Goal: Check status: Check status

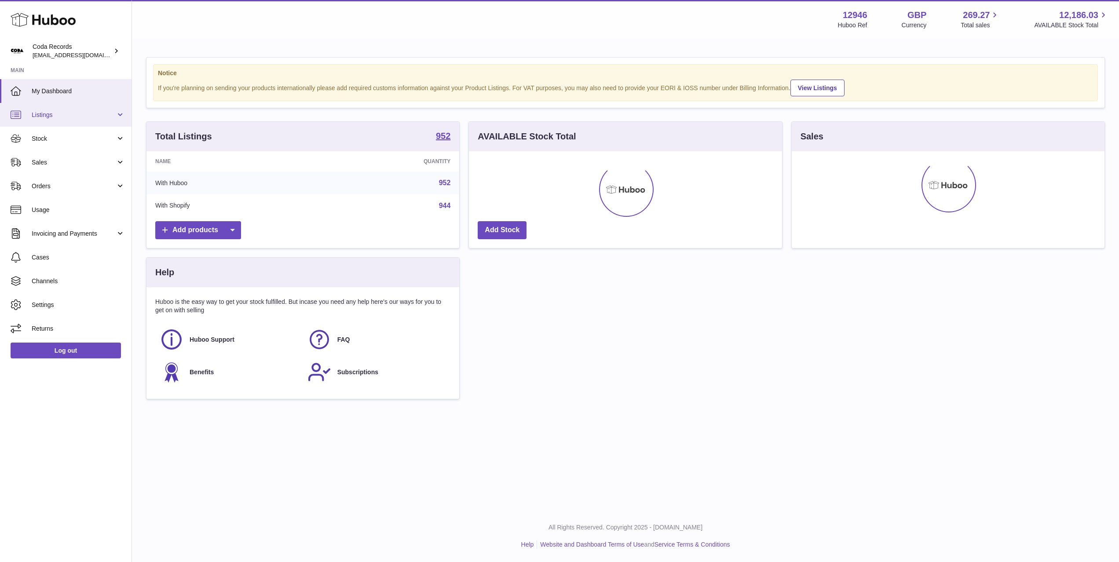
click at [71, 116] on span "Listings" at bounding box center [74, 115] width 84 height 8
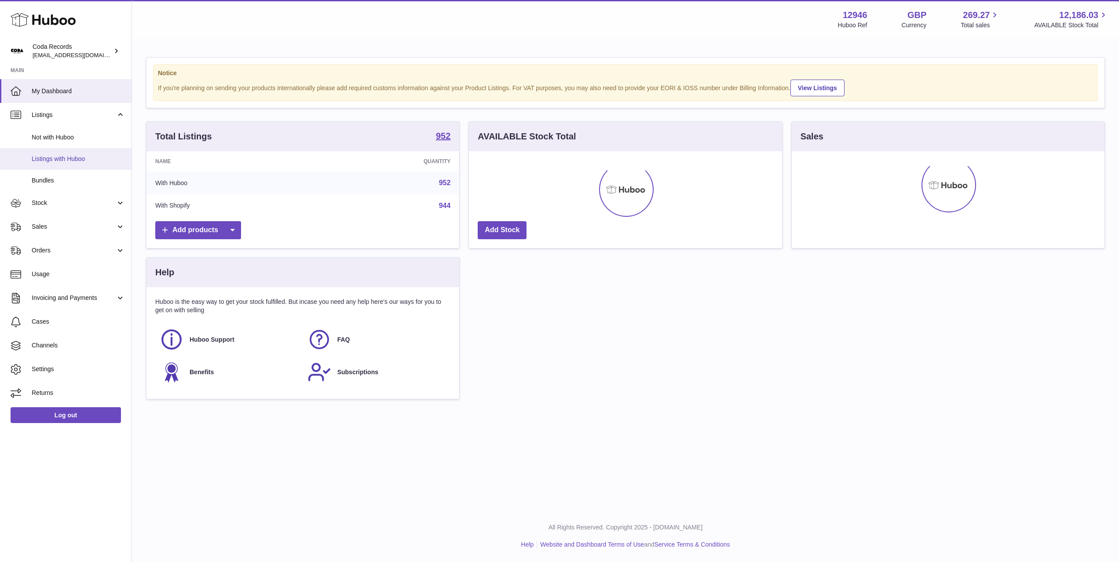
click at [76, 160] on span "Listings with Huboo" at bounding box center [78, 159] width 93 height 8
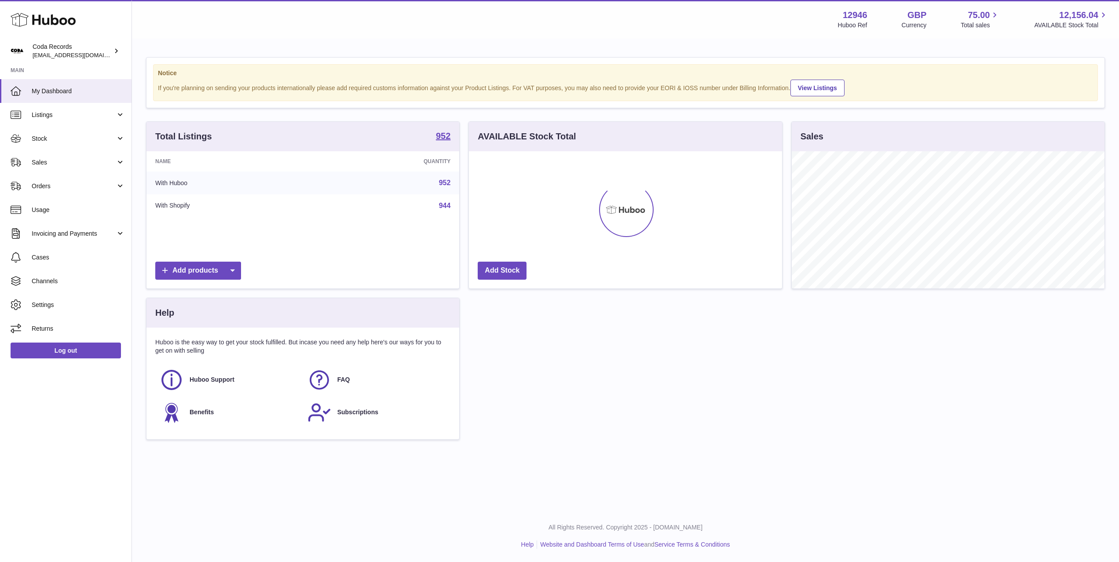
scroll to position [137, 313]
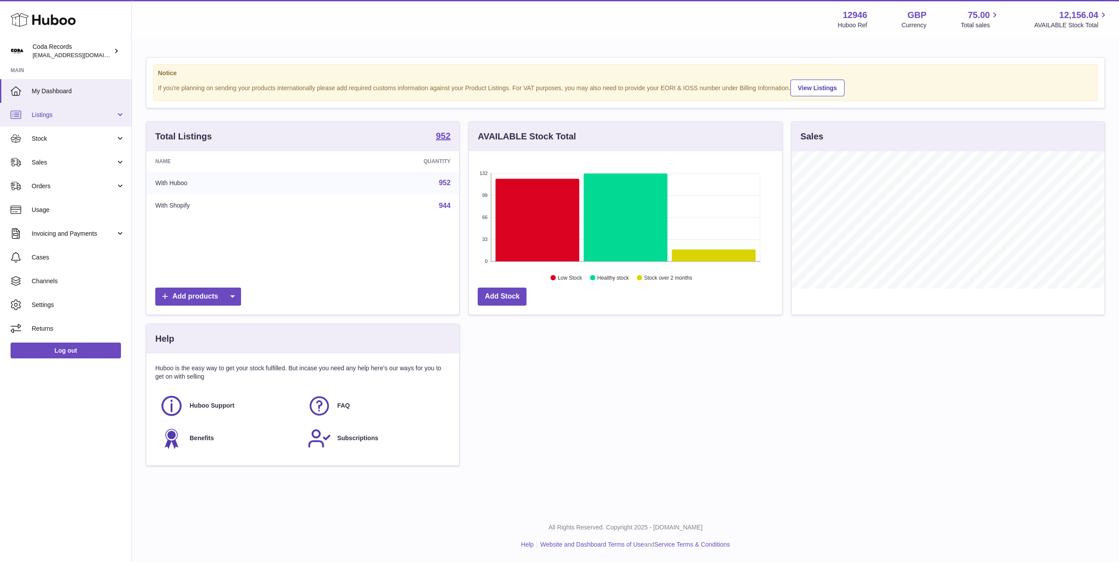
click at [62, 117] on span "Listings" at bounding box center [74, 115] width 84 height 8
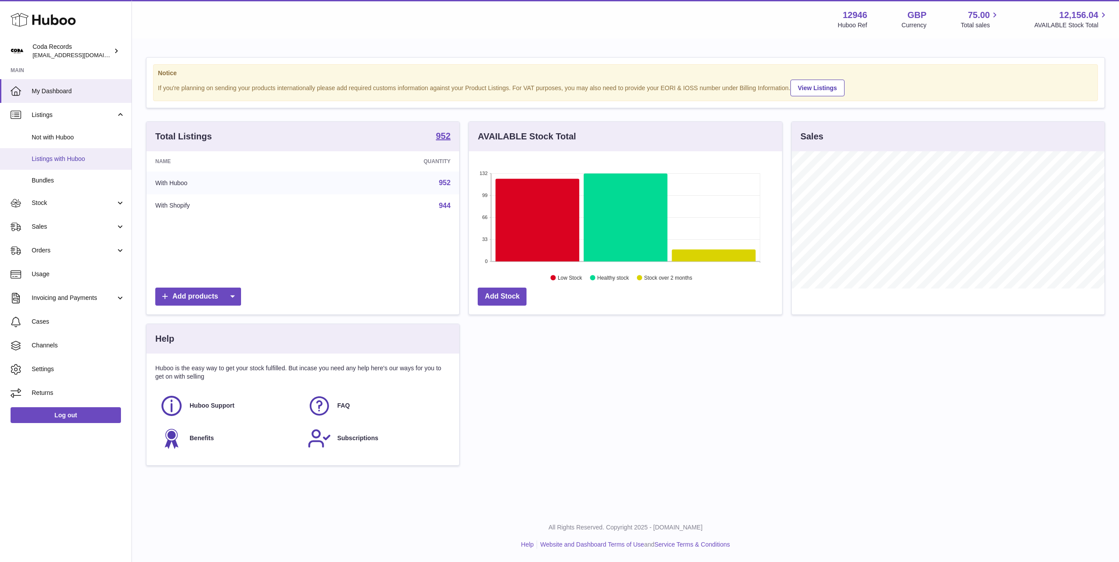
click at [68, 162] on span "Listings with Huboo" at bounding box center [78, 159] width 93 height 8
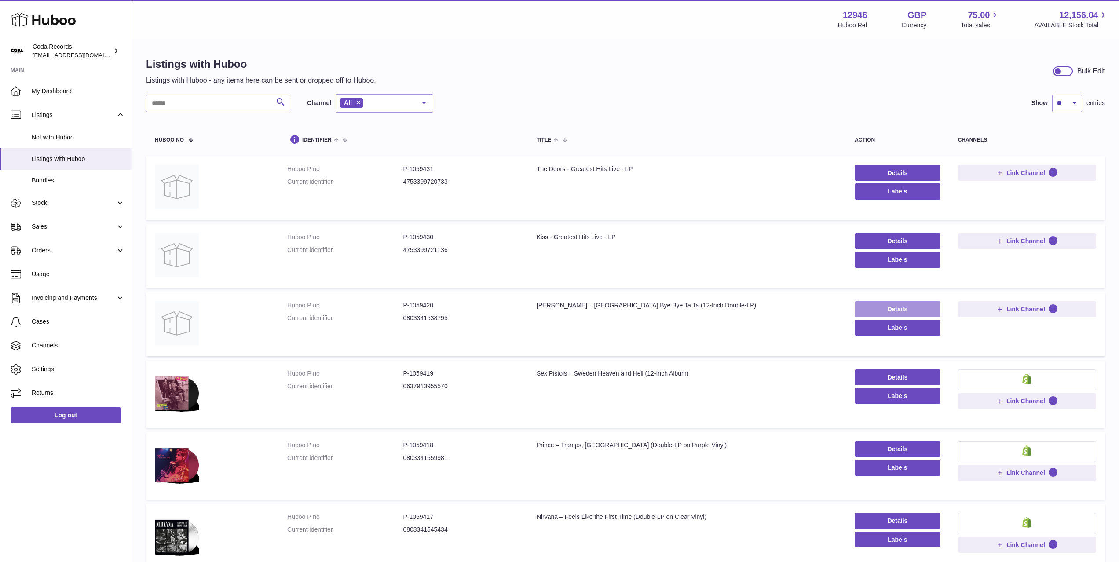
click at [925, 307] on link "Details" at bounding box center [898, 309] width 86 height 16
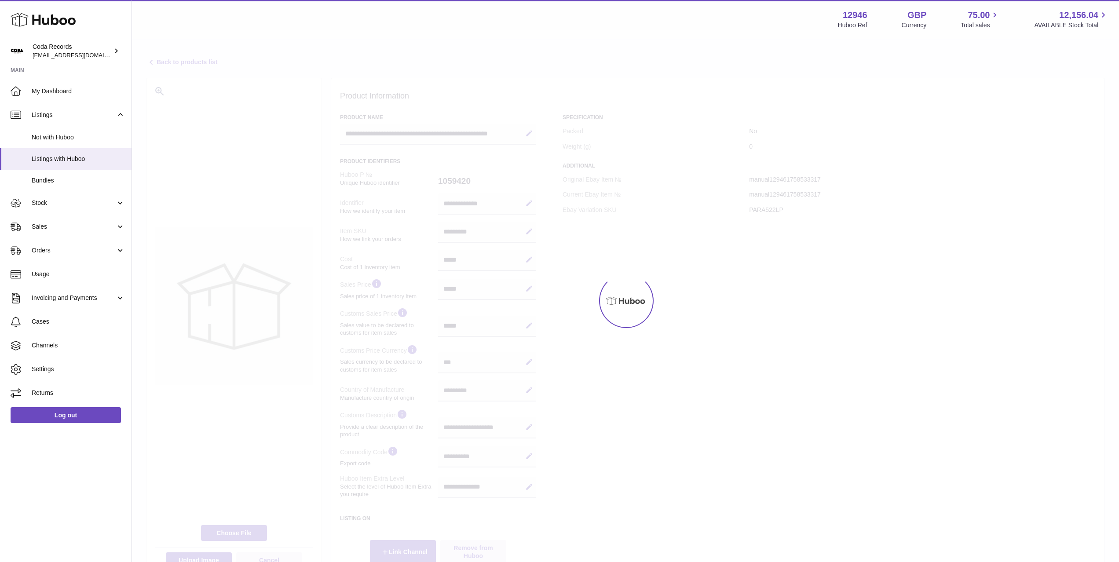
select select "***"
select select "****"
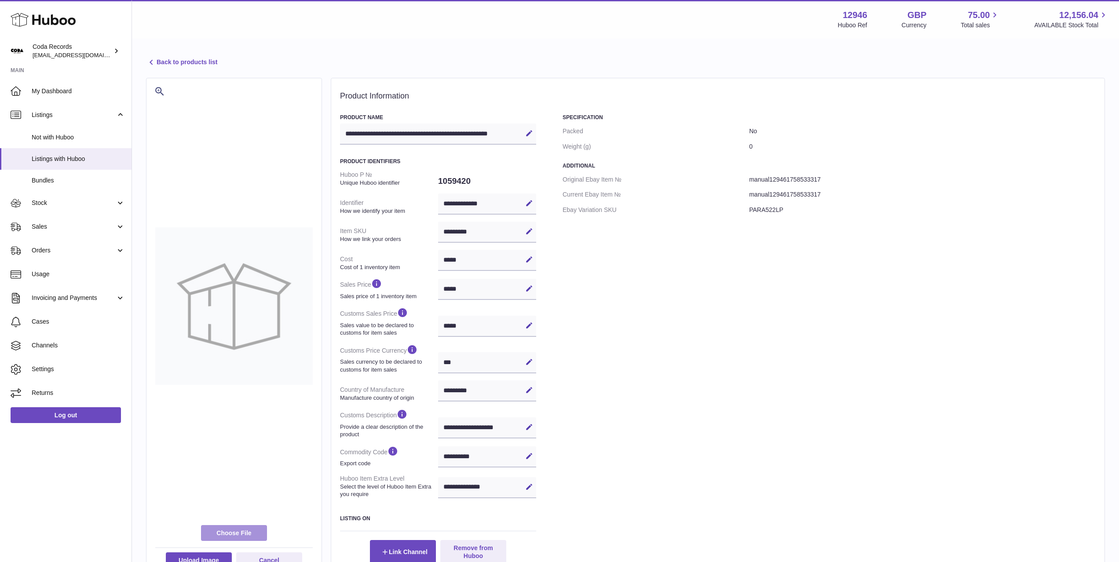
click at [256, 532] on label at bounding box center [234, 533] width 66 height 16
click at [252, 530] on input "file" at bounding box center [252, 529] width 0 height 0
type input "**********"
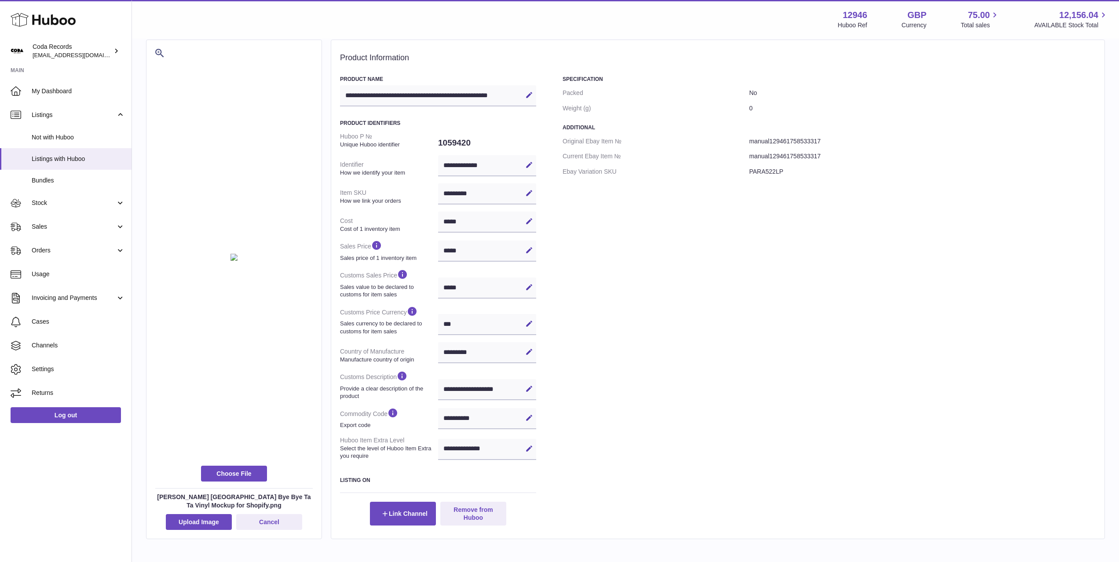
scroll to position [84, 0]
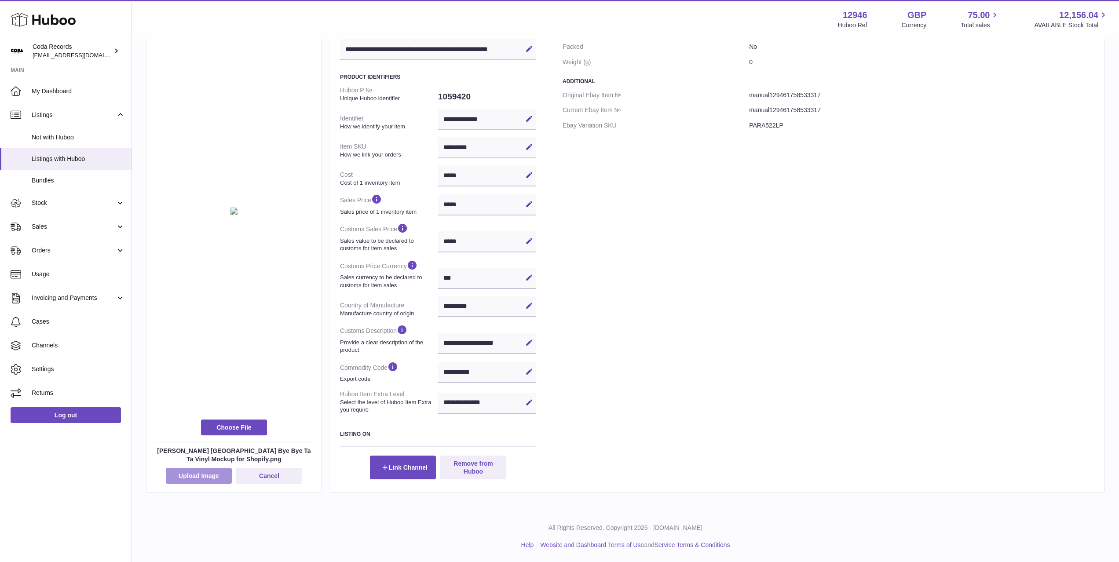
click at [195, 473] on button "Upload Image" at bounding box center [199, 476] width 66 height 16
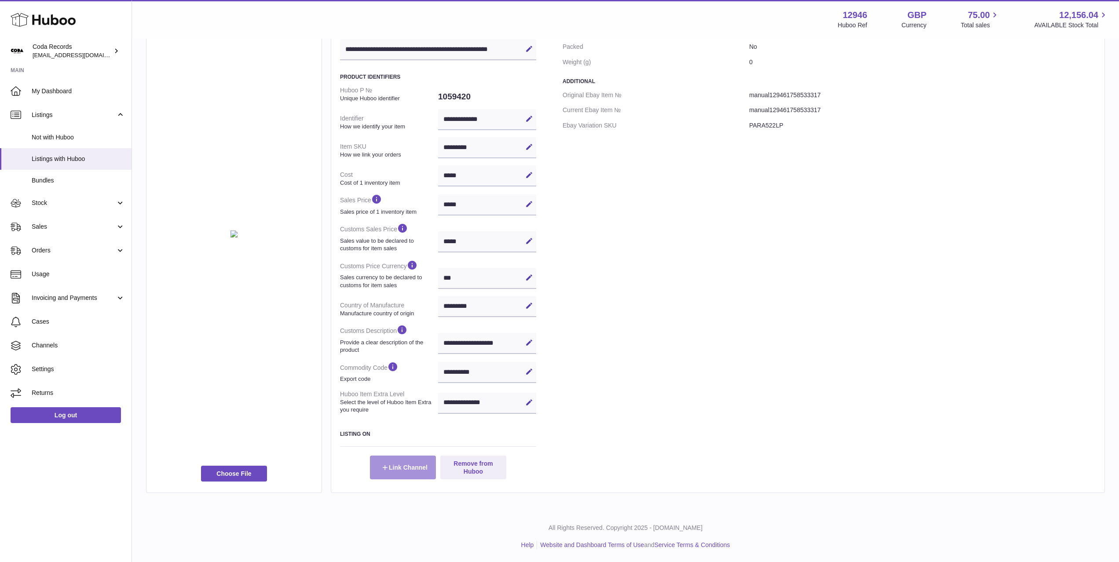
click at [404, 472] on button "Link Channel" at bounding box center [403, 468] width 66 height 24
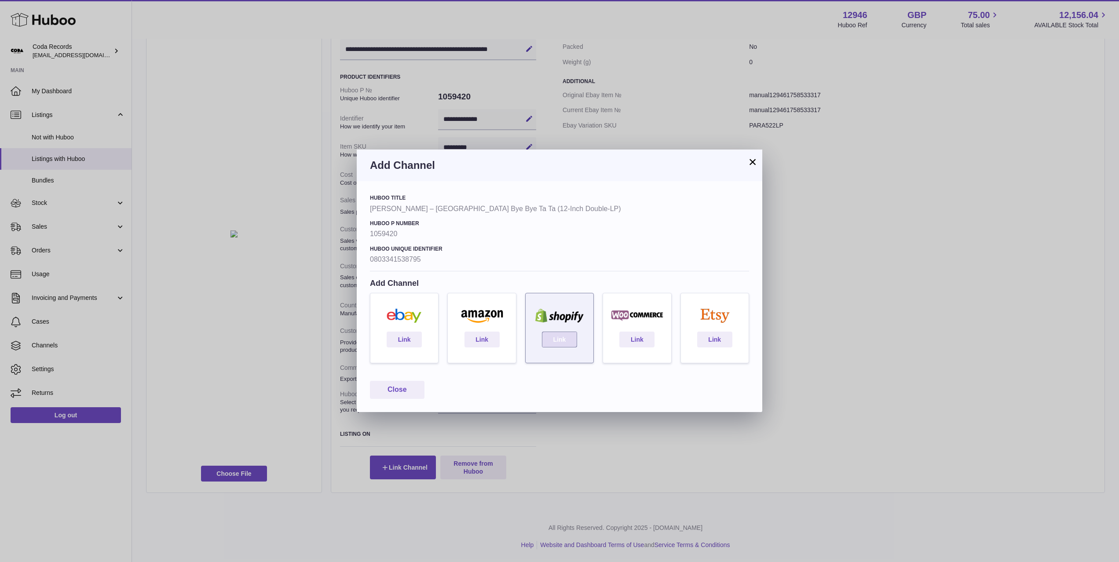
click at [564, 341] on link "Link" at bounding box center [559, 340] width 35 height 16
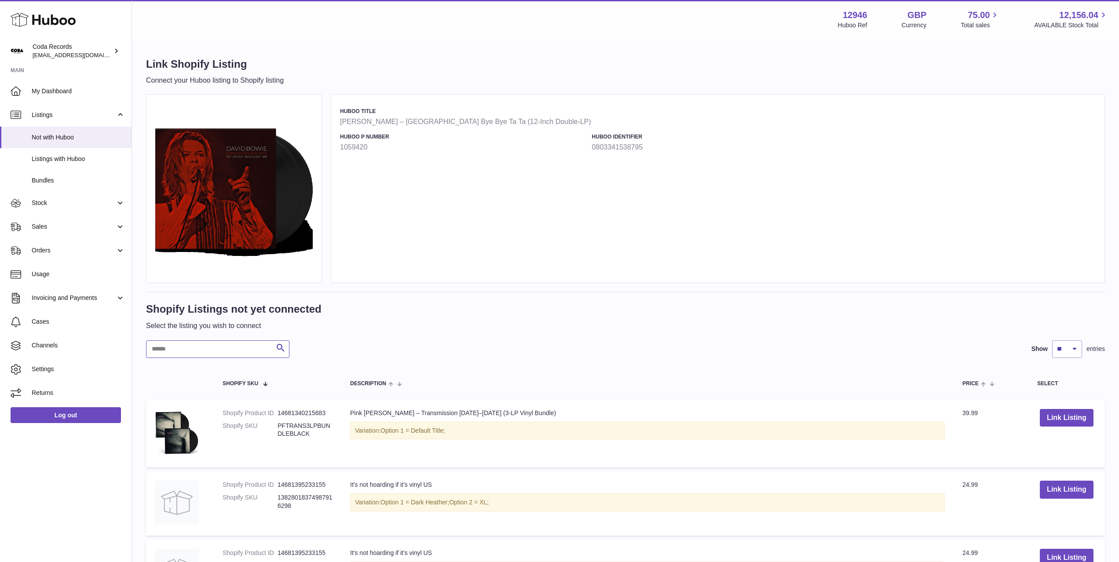
click at [227, 345] on input "text" at bounding box center [217, 350] width 143 height 18
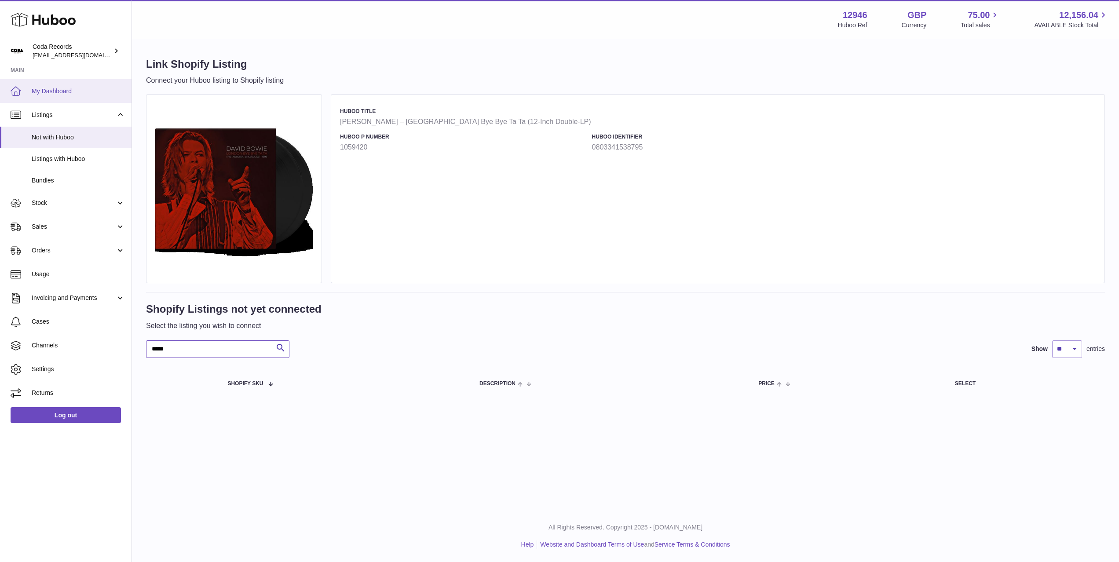
type input "*****"
click at [106, 96] on link "My Dashboard" at bounding box center [66, 91] width 132 height 24
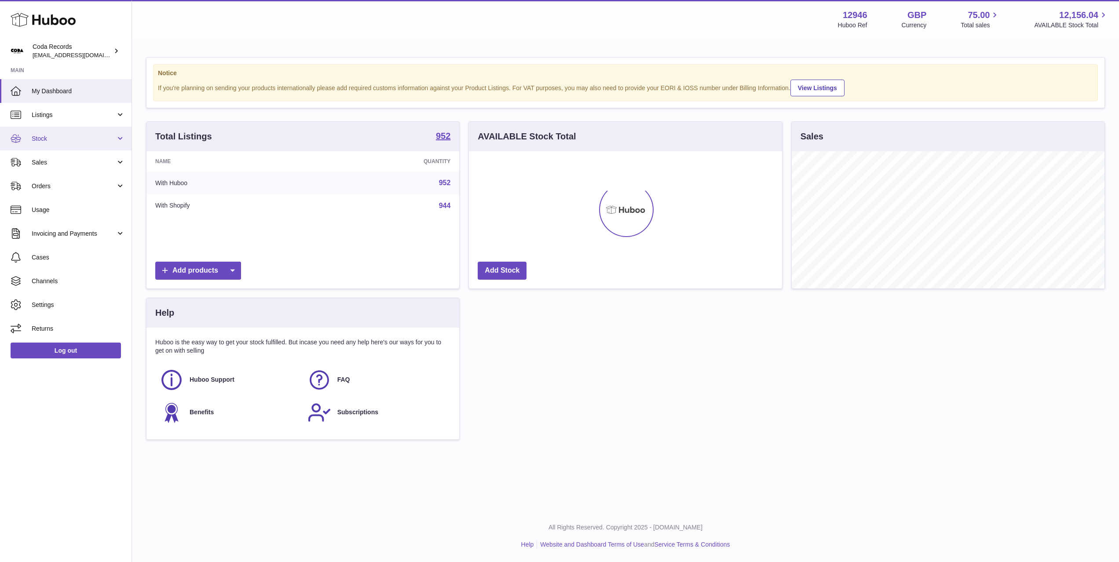
scroll to position [137, 313]
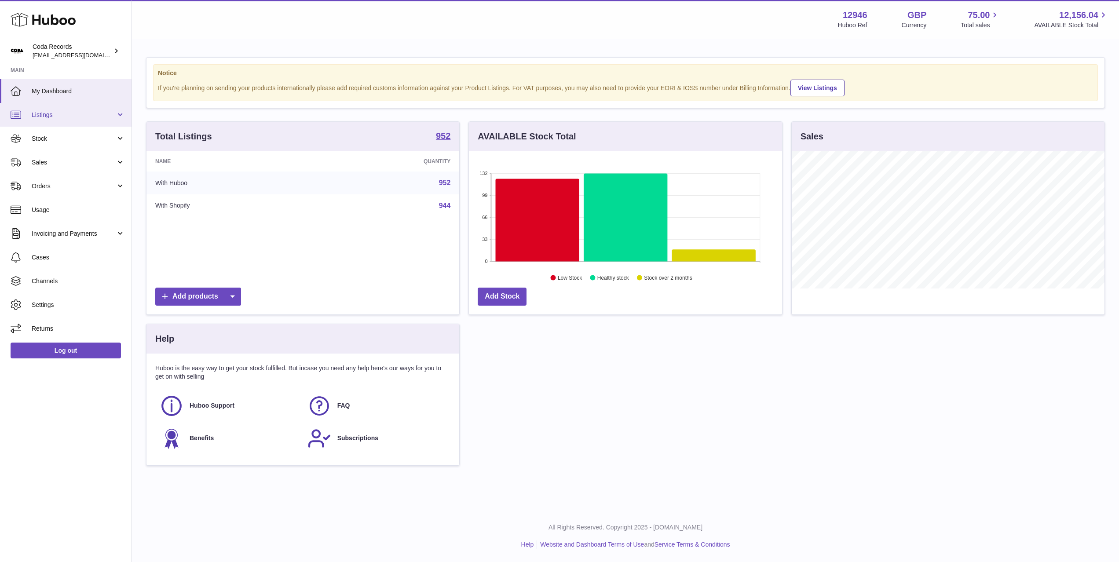
drag, startPoint x: 77, startPoint y: 117, endPoint x: 77, endPoint y: 125, distance: 7.9
click at [77, 117] on span "Listings" at bounding box center [74, 115] width 84 height 8
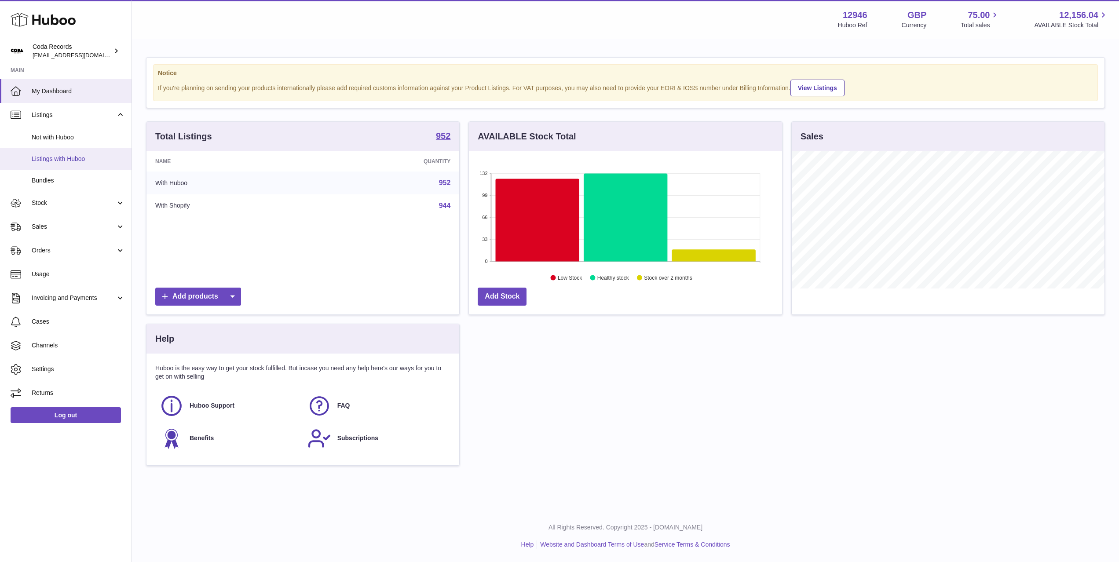
drag, startPoint x: 78, startPoint y: 158, endPoint x: 112, endPoint y: 148, distance: 35.7
click at [78, 158] on span "Listings with Huboo" at bounding box center [78, 159] width 93 height 8
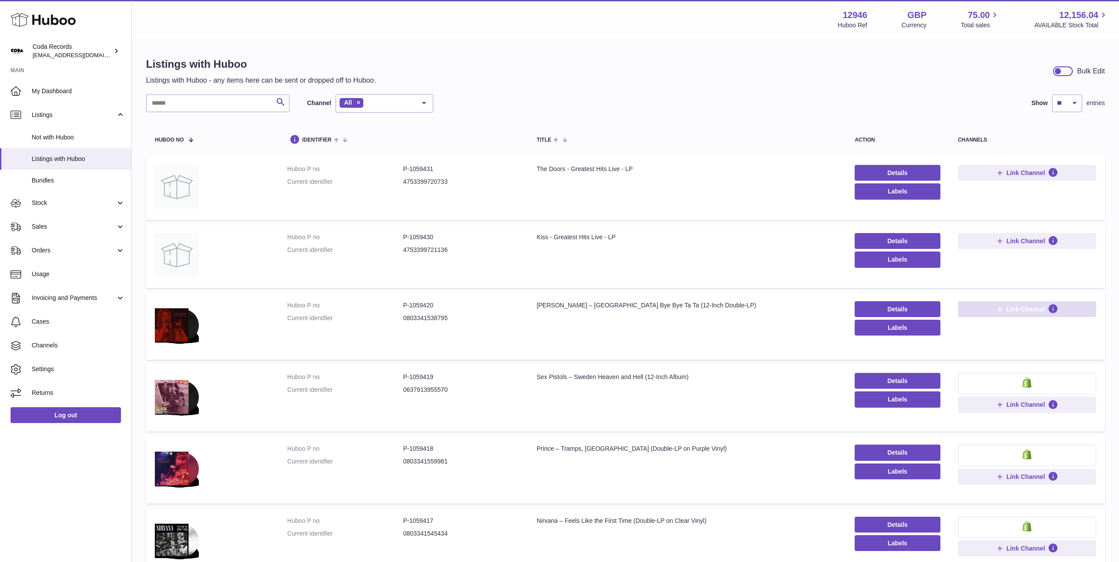
click at [1020, 312] on span "Link Channel" at bounding box center [1026, 309] width 39 height 8
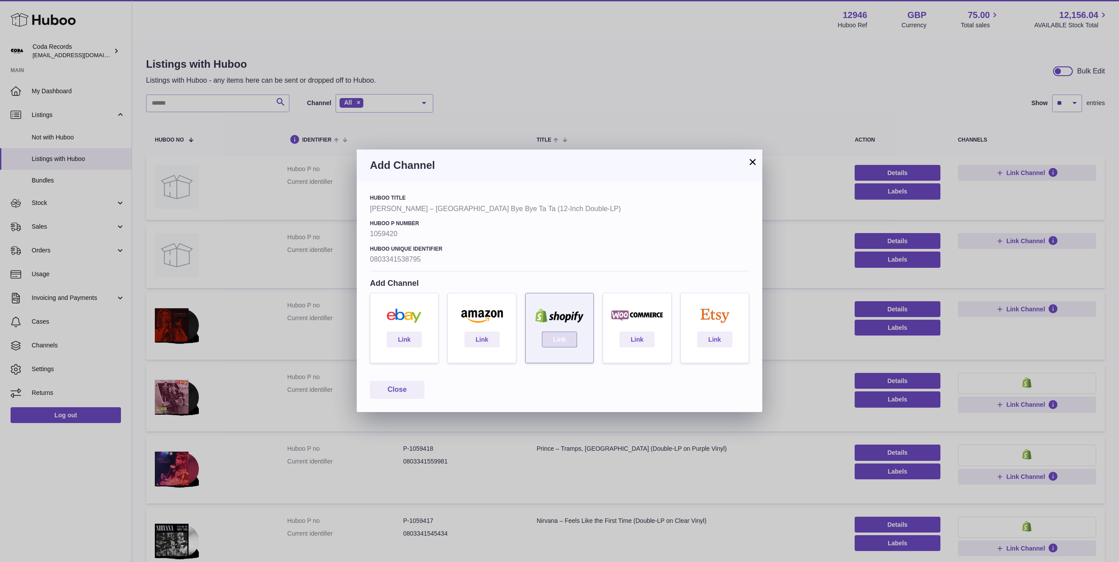
click at [568, 336] on link "Link" at bounding box center [559, 340] width 35 height 16
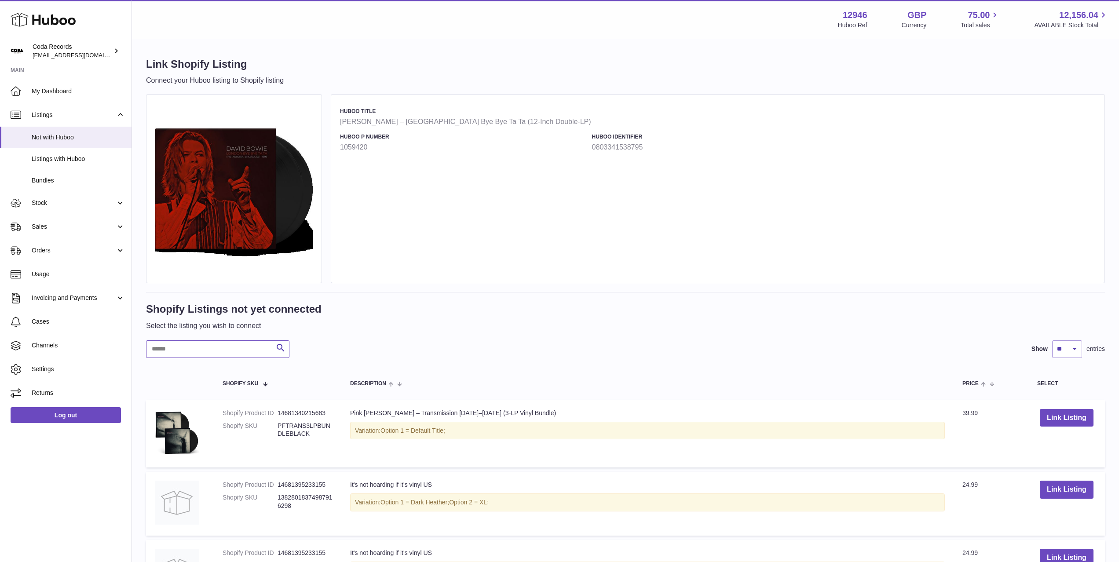
click at [249, 349] on input "text" at bounding box center [217, 350] width 143 height 18
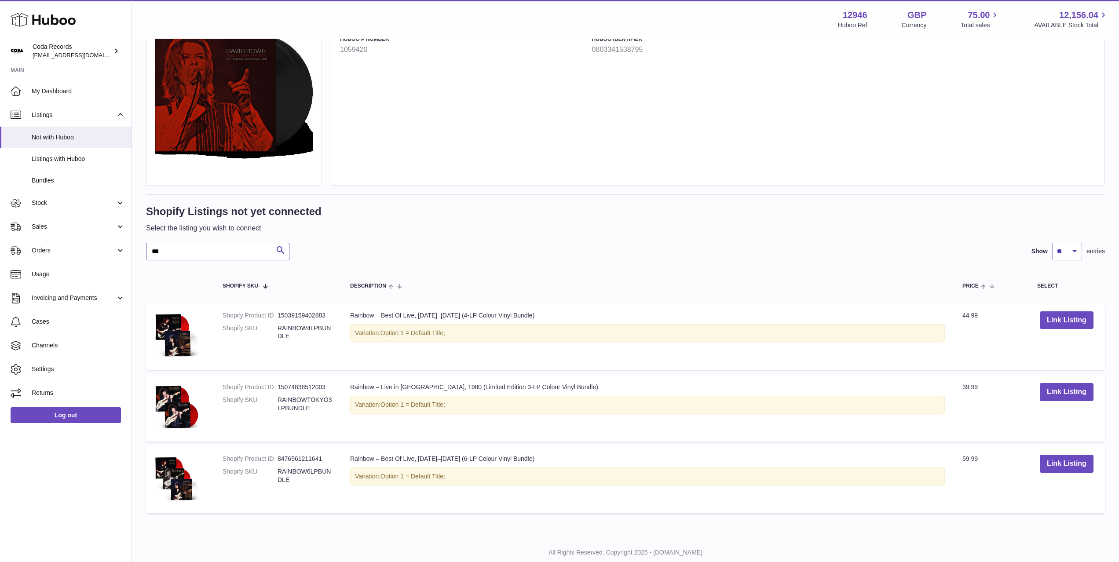
scroll to position [123, 0]
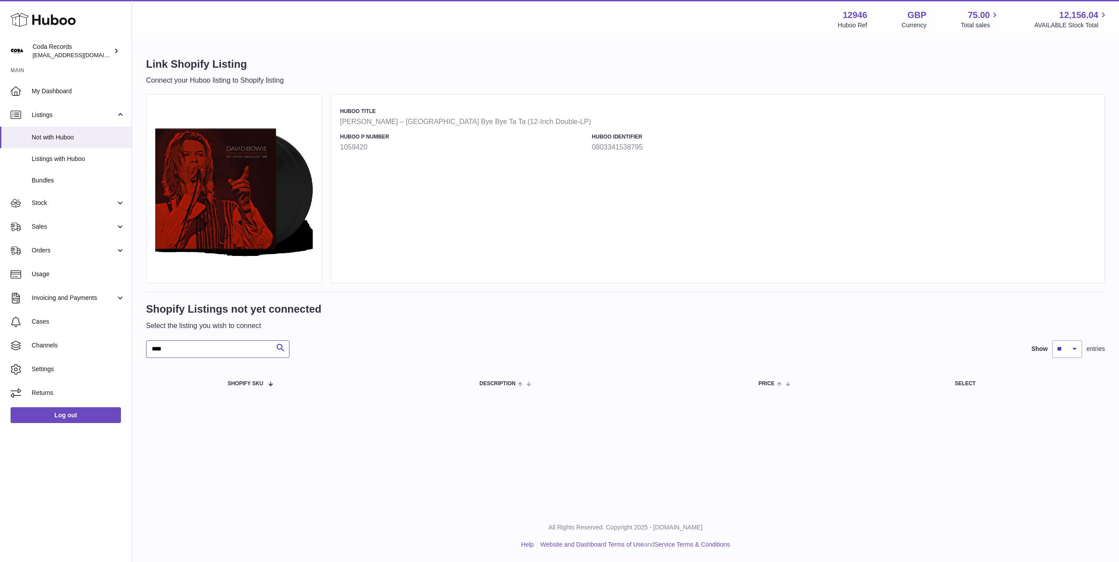
type input "****"
click at [75, 225] on span "Sales" at bounding box center [74, 227] width 84 height 8
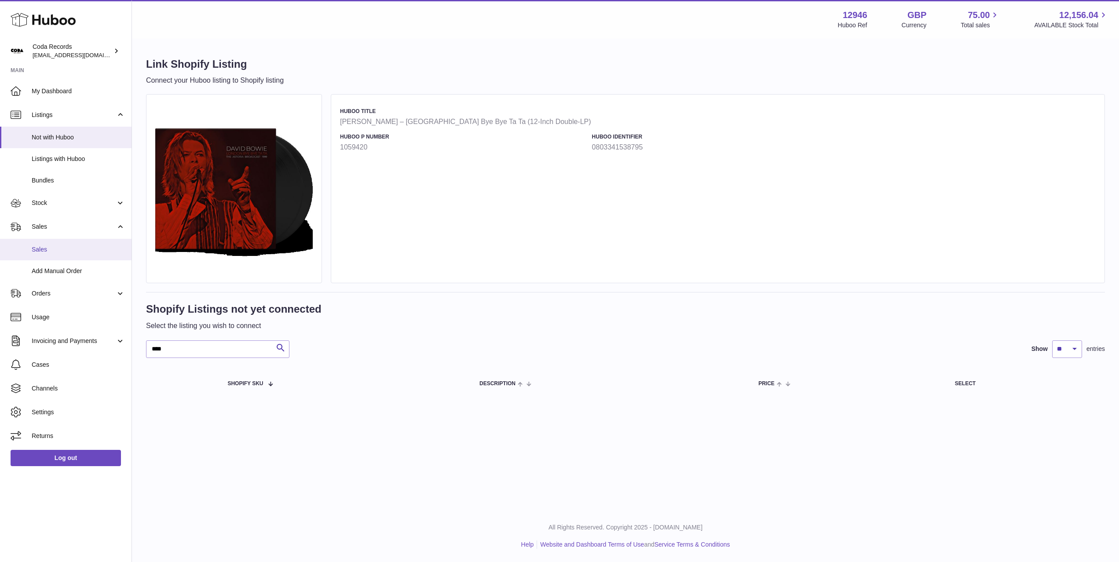
drag, startPoint x: 76, startPoint y: 253, endPoint x: 90, endPoint y: 251, distance: 14.7
click at [76, 253] on span "Sales" at bounding box center [78, 250] width 93 height 8
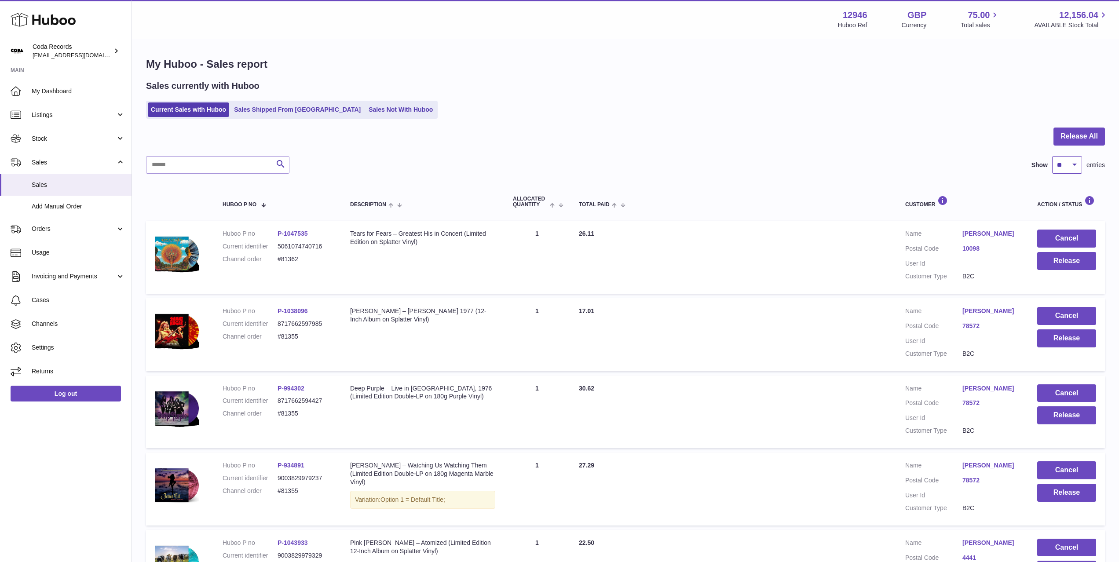
click at [1054, 165] on select "** ** ** ***" at bounding box center [1067, 165] width 30 height 18
select select "***"
click at [1052, 156] on select "** ** ** ***" at bounding box center [1067, 165] width 30 height 18
drag, startPoint x: 282, startPoint y: 113, endPoint x: 304, endPoint y: 127, distance: 26.5
click at [282, 113] on link "Sales Shipped From [GEOGRAPHIC_DATA]" at bounding box center [297, 110] width 133 height 15
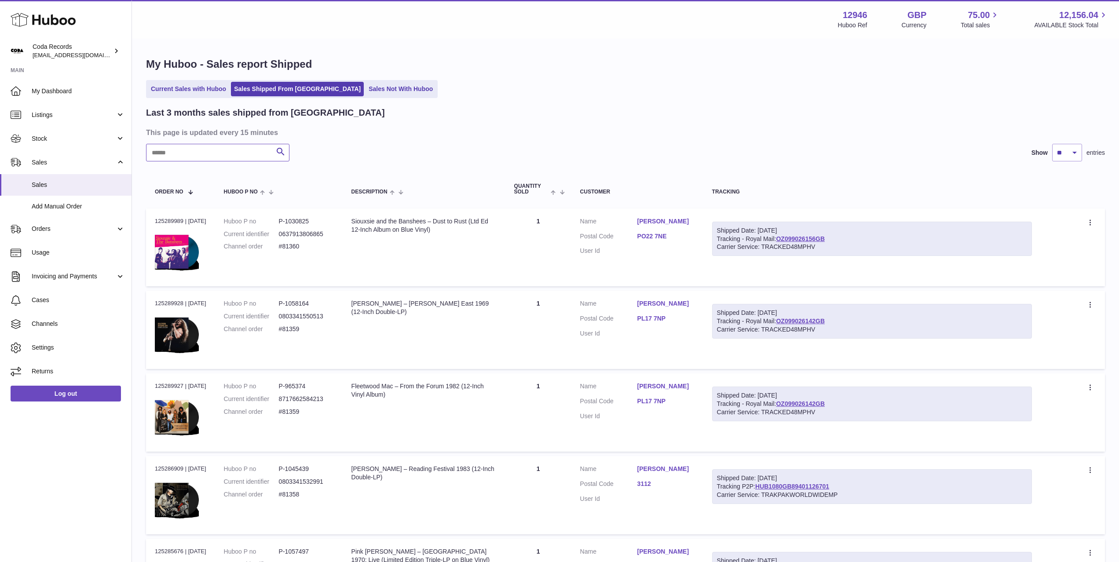
click at [201, 152] on input "text" at bounding box center [217, 153] width 143 height 18
paste input "*****"
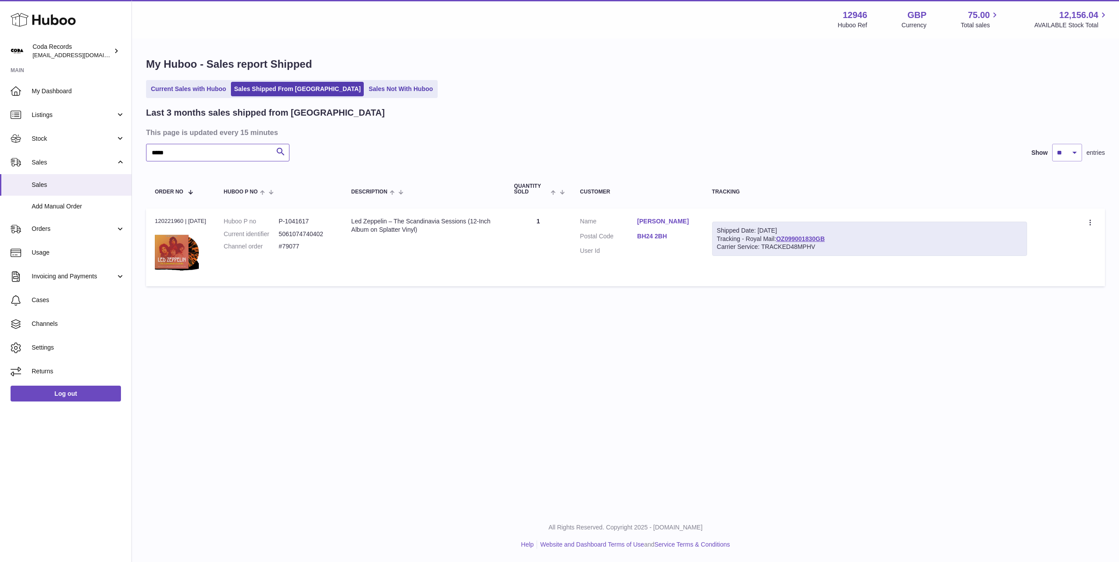
type input "*****"
drag, startPoint x: 834, startPoint y: 239, endPoint x: 779, endPoint y: 238, distance: 55.0
click at [779, 237] on div "Shipped Date: 20th Sep 2025 Tracking - Royal Mail: OZ099001830GB Carrier Servic…" at bounding box center [869, 239] width 315 height 35
copy link "Z099001830GB"
drag, startPoint x: 850, startPoint y: 244, endPoint x: 832, endPoint y: 242, distance: 18.2
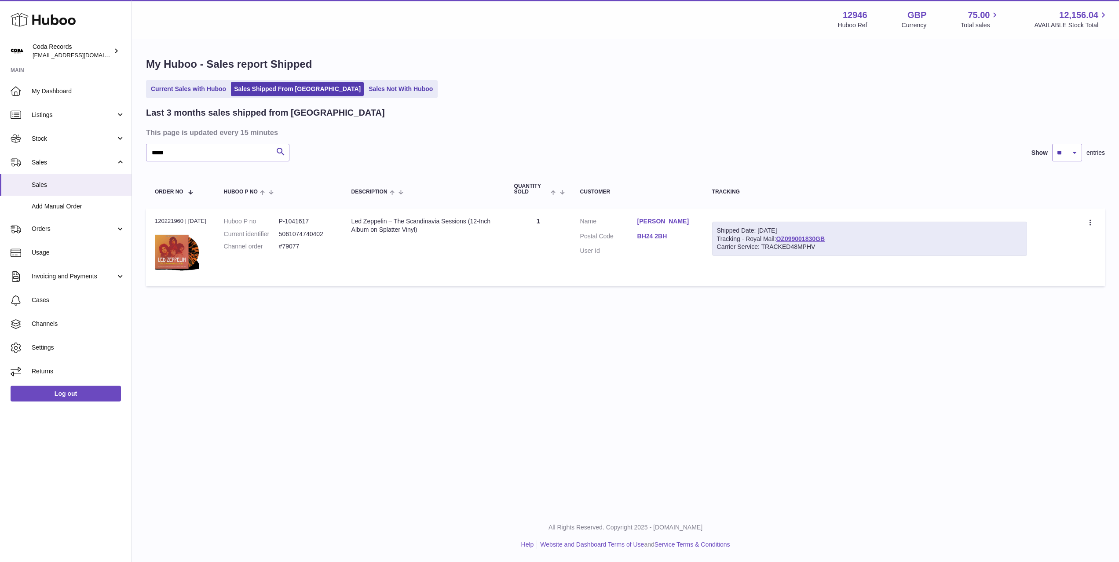
click at [849, 244] on div "Carrier Service: TRACKED48MPHV" at bounding box center [869, 247] width 305 height 8
drag, startPoint x: 828, startPoint y: 237, endPoint x: 779, endPoint y: 237, distance: 48.8
click at [778, 238] on div "Shipped Date: 20th Sep 2025 Tracking - Royal Mail: OZ099001830GB Carrier Servic…" at bounding box center [869, 239] width 315 height 35
copy link "OZ099001830GB"
click at [74, 116] on span "Listings" at bounding box center [74, 115] width 84 height 8
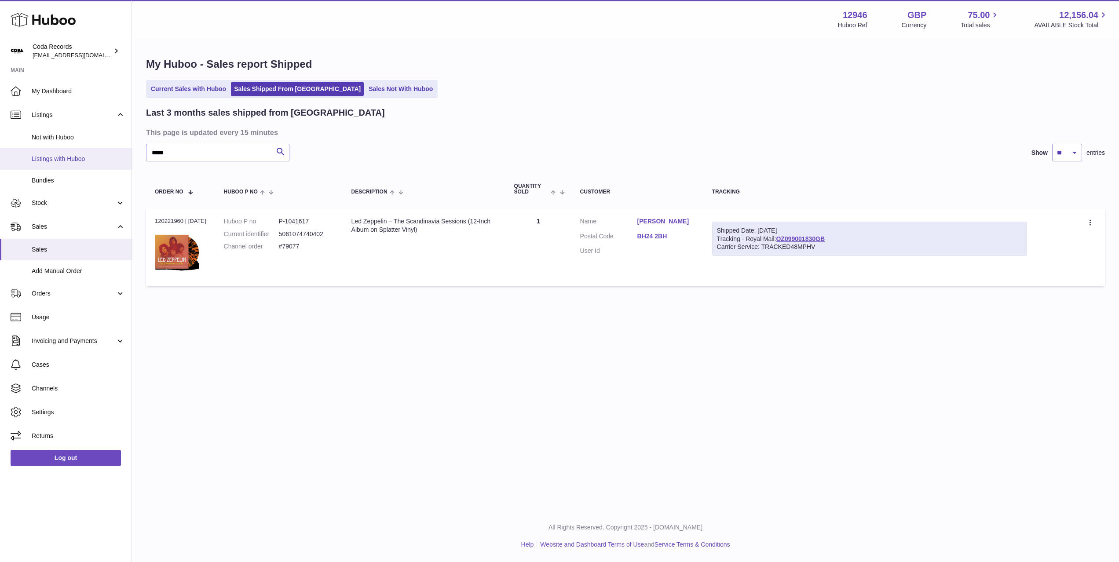
click at [85, 152] on link "Listings with Huboo" at bounding box center [66, 159] width 132 height 22
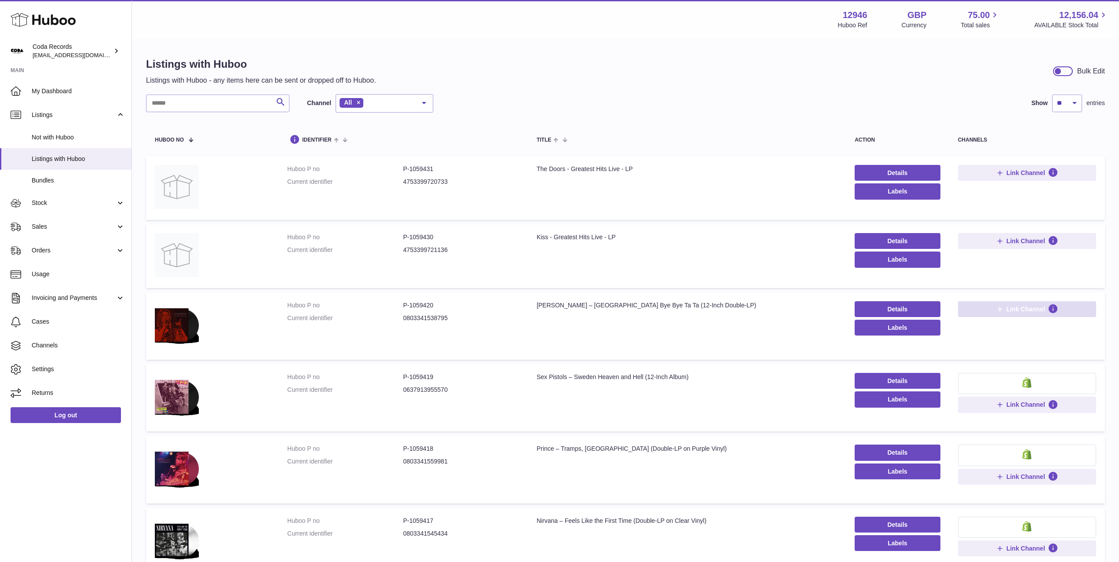
click at [1012, 307] on span "Link Channel" at bounding box center [1026, 309] width 39 height 8
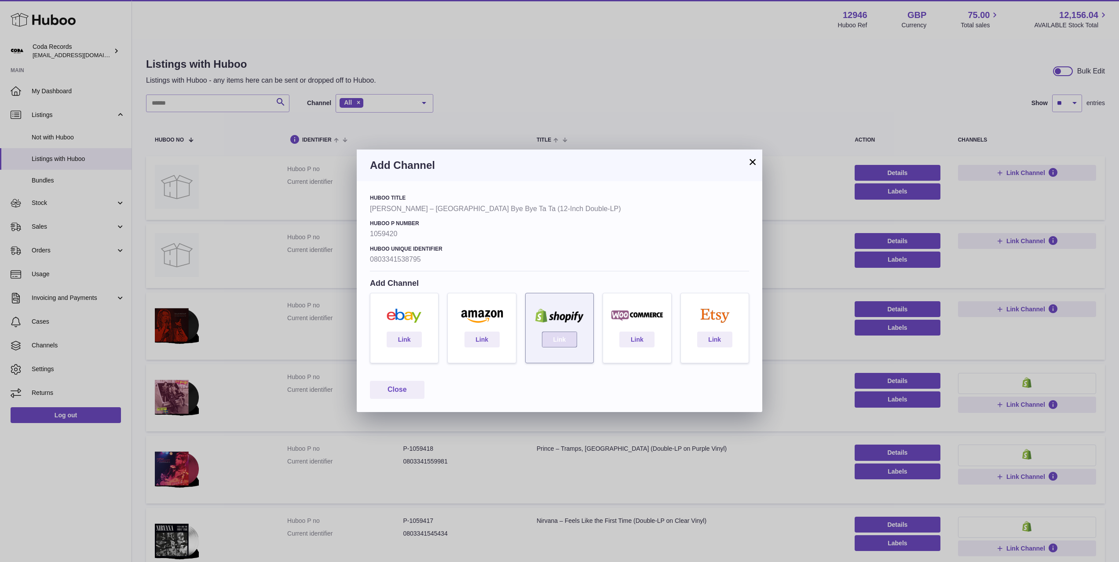
click at [567, 339] on link "Link" at bounding box center [559, 340] width 35 height 16
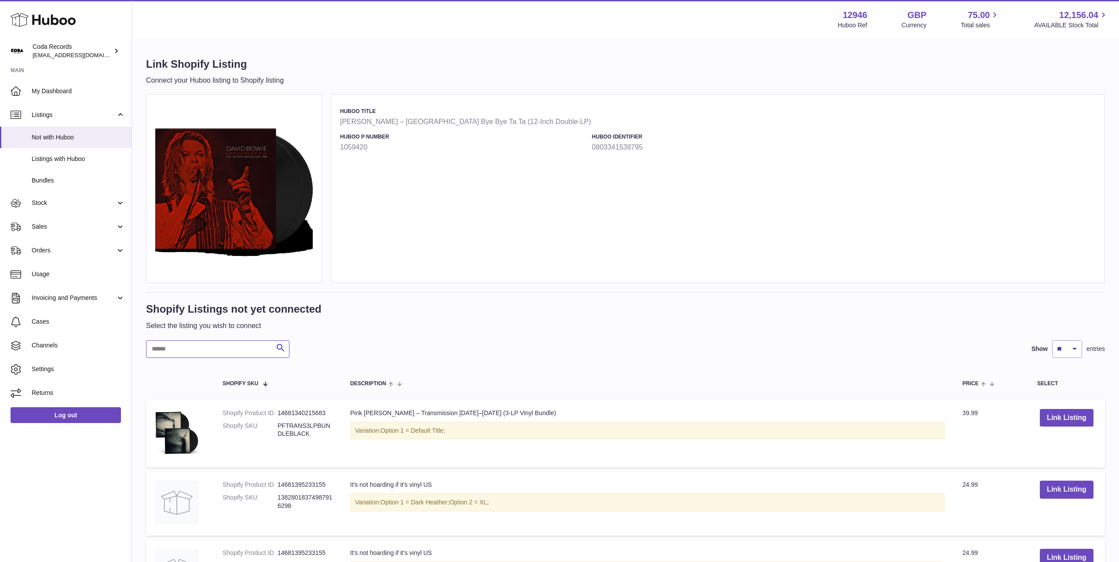
click at [258, 352] on input "text" at bounding box center [217, 350] width 143 height 18
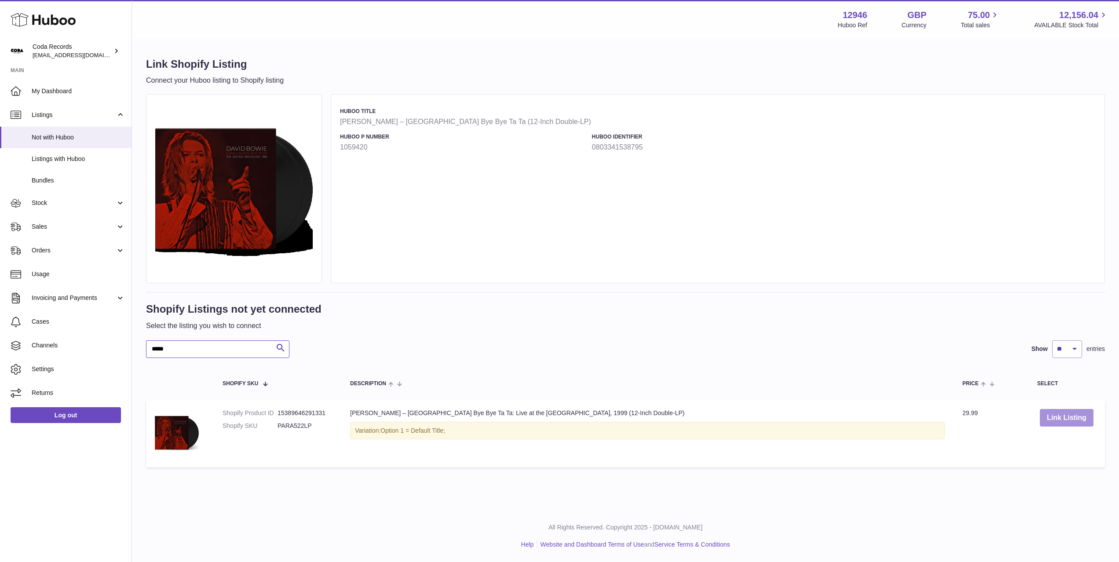
type input "*****"
click at [1063, 423] on button "Link Listing" at bounding box center [1067, 418] width 54 height 18
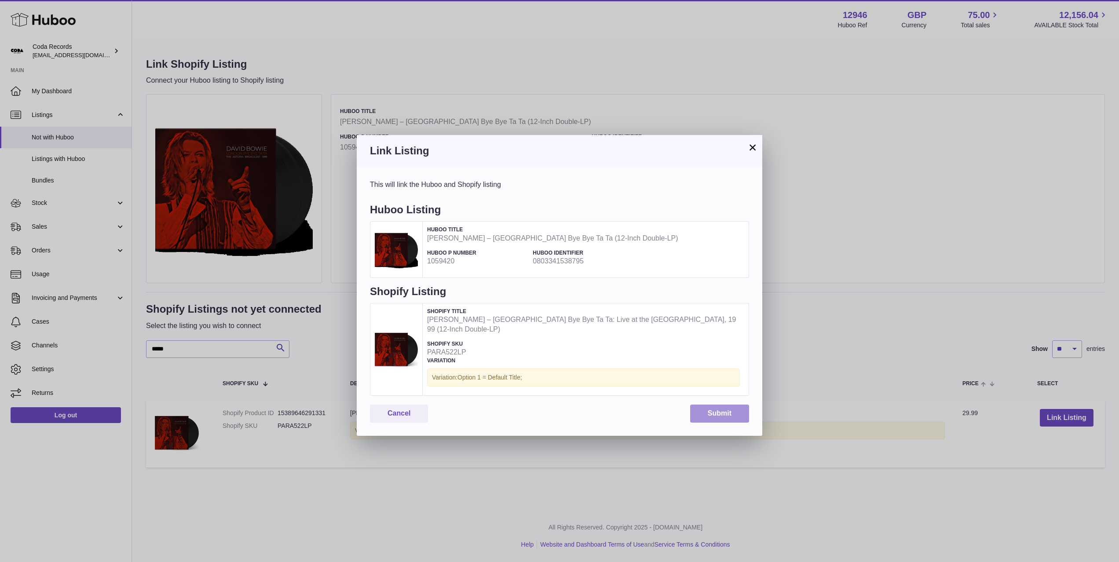
drag, startPoint x: 709, startPoint y: 404, endPoint x: 697, endPoint y: 380, distance: 26.4
click at [709, 405] on button "Submit" at bounding box center [719, 414] width 59 height 18
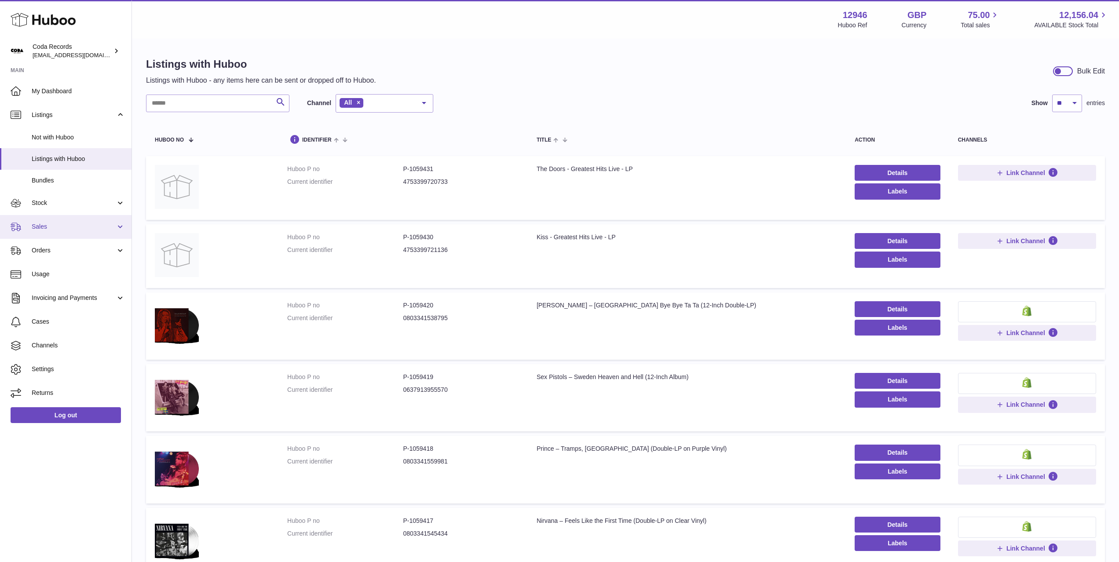
click at [70, 227] on span "Sales" at bounding box center [74, 227] width 84 height 8
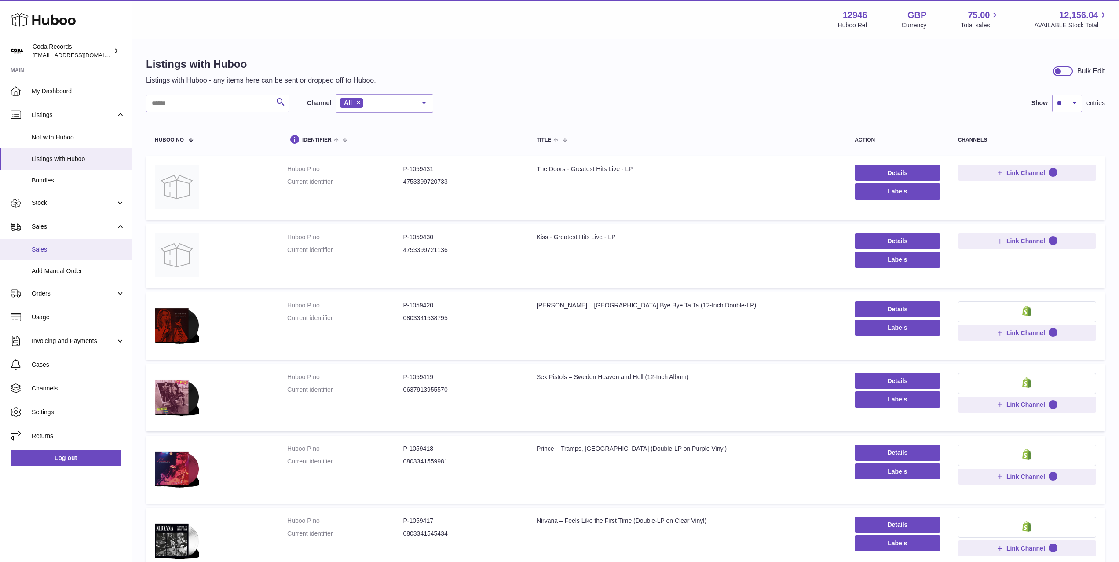
click at [63, 249] on span "Sales" at bounding box center [78, 250] width 93 height 8
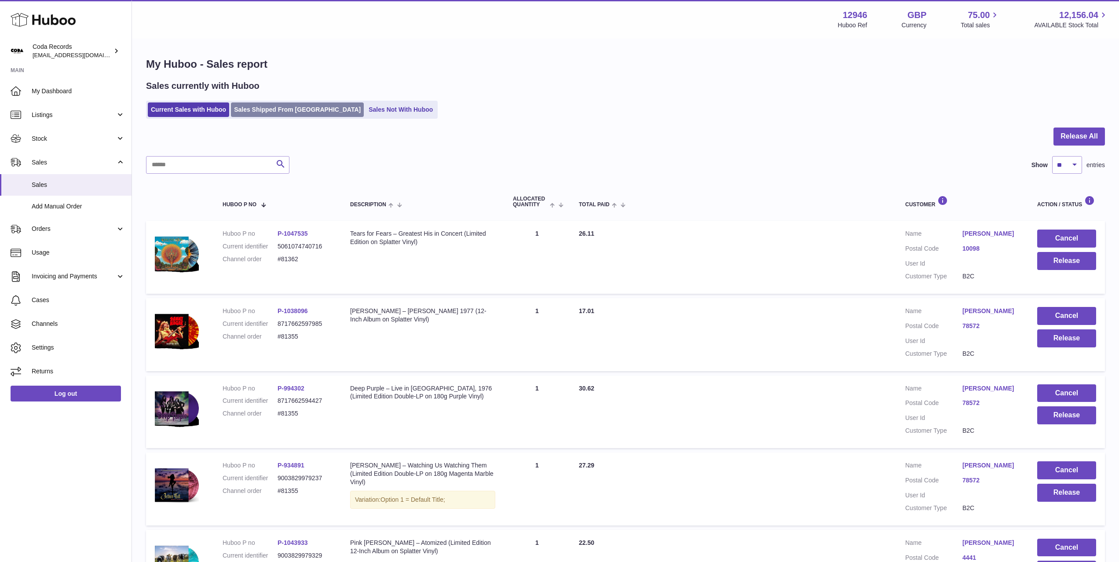
click at [273, 106] on link "Sales Shipped From [GEOGRAPHIC_DATA]" at bounding box center [297, 110] width 133 height 15
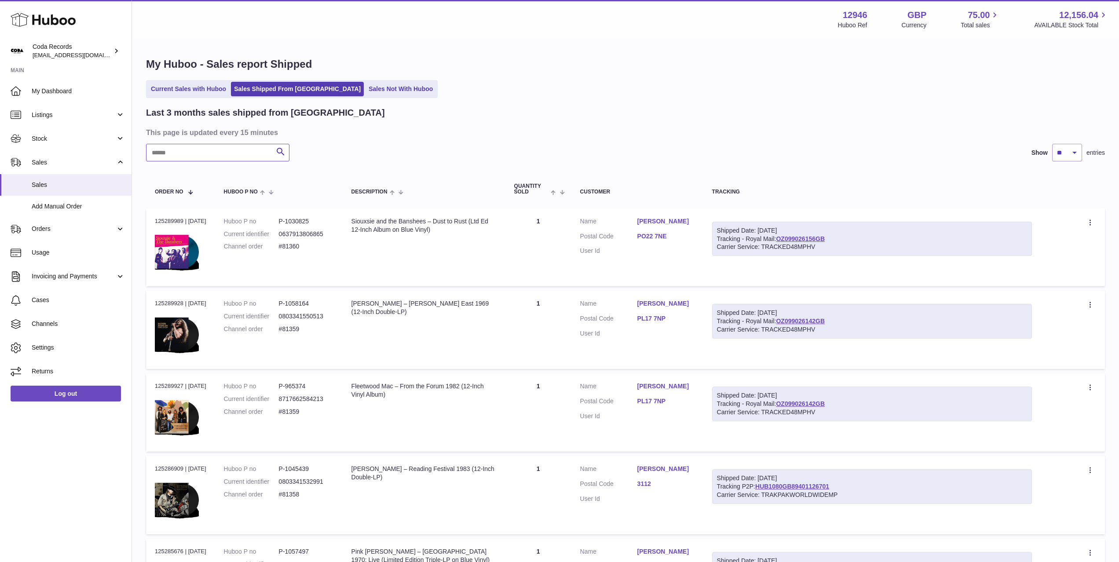
click at [225, 153] on input "text" at bounding box center [217, 153] width 143 height 18
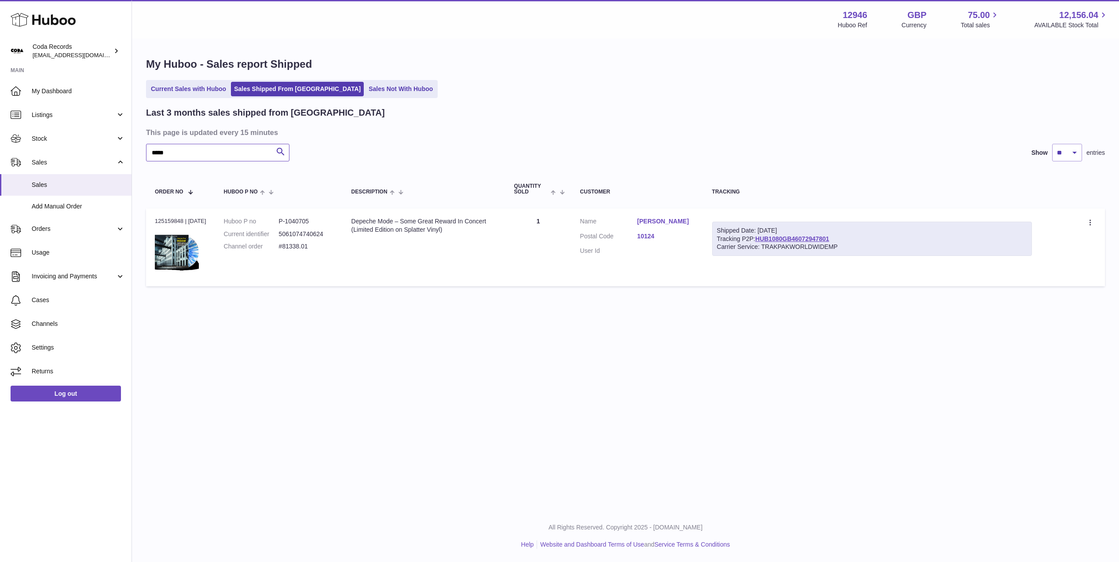
type input "*****"
drag, startPoint x: 844, startPoint y: 239, endPoint x: 765, endPoint y: 239, distance: 79.6
click at [764, 239] on div "Shipped Date: [DATE] Tracking P2P: HUB1080GB46072947801 Carrier Service: TRAKPA…" at bounding box center [872, 239] width 320 height 35
copy link "HUB1080GB46072947801"
click at [176, 89] on link "Current Sales with Huboo" at bounding box center [188, 89] width 81 height 15
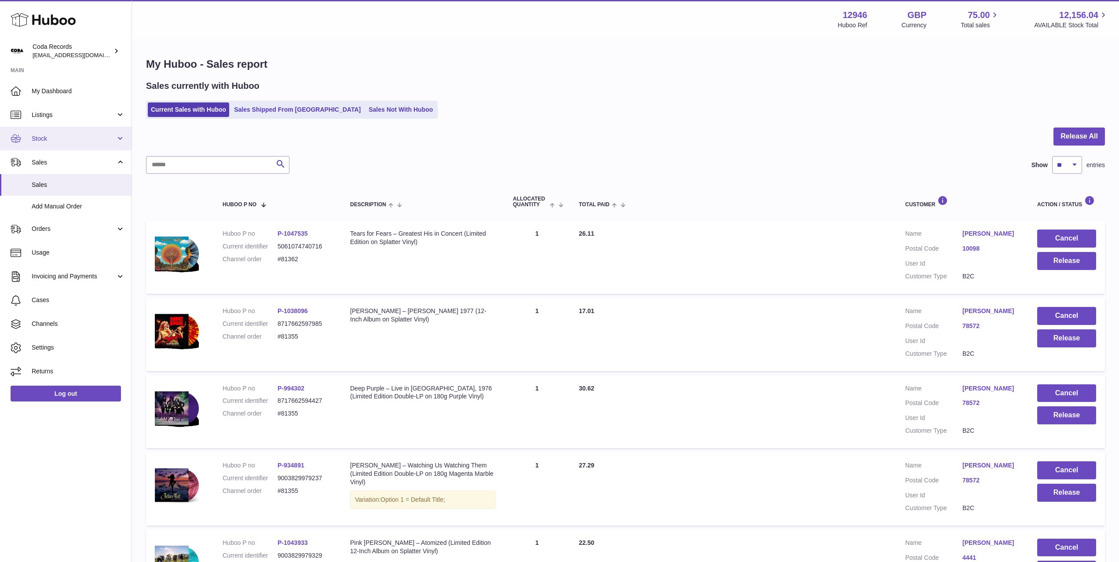
click at [64, 136] on span "Stock" at bounding box center [74, 139] width 84 height 8
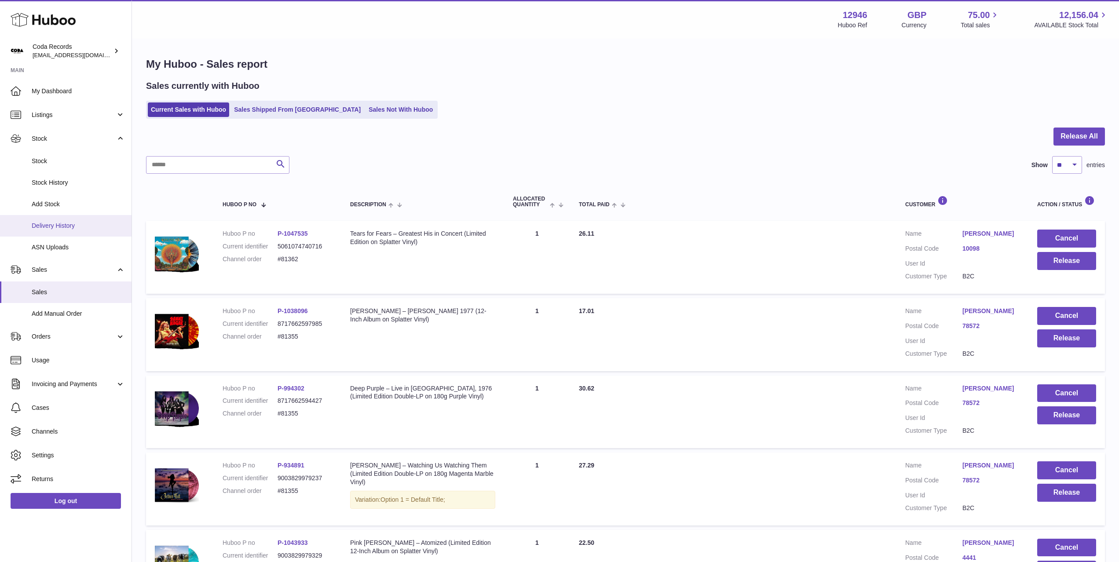
click at [77, 224] on span "Delivery History" at bounding box center [78, 226] width 93 height 8
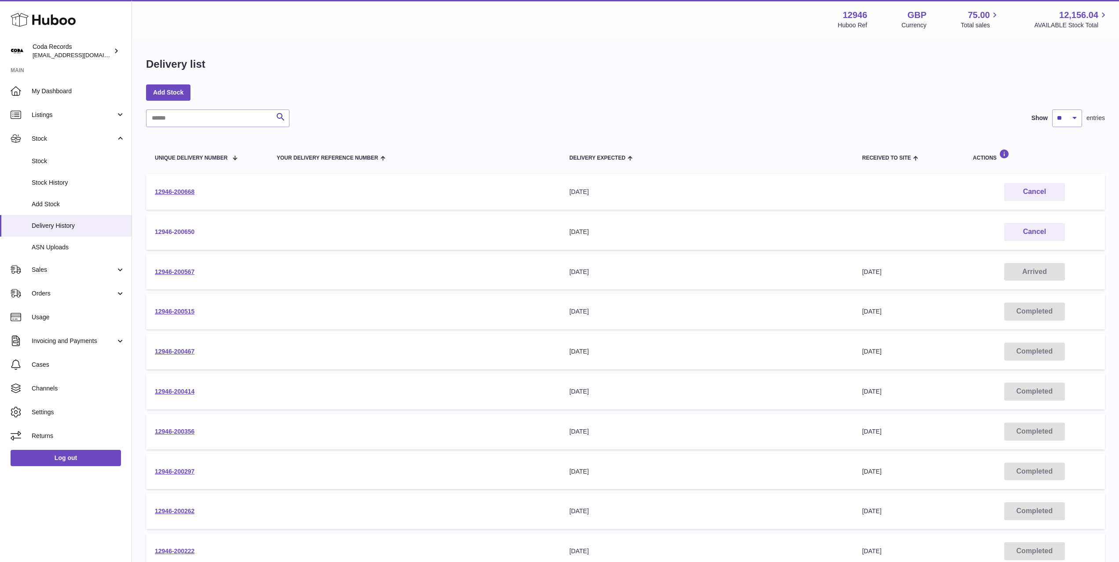
click at [183, 231] on link "12946-200650" at bounding box center [175, 231] width 40 height 7
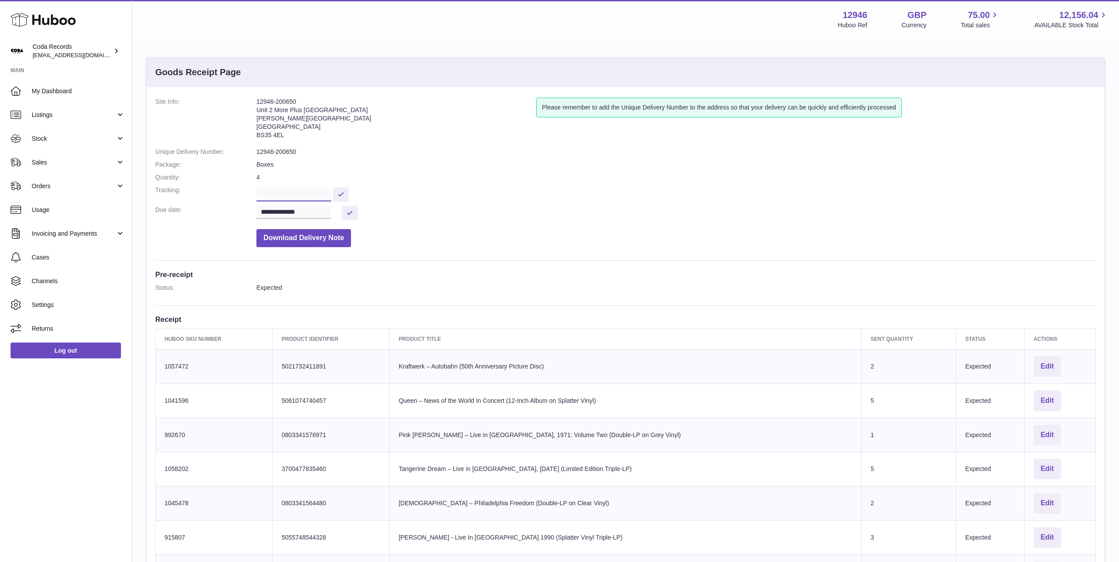
click at [273, 197] on input "text" at bounding box center [294, 194] width 75 height 13
paste input "**********"
type input "**********"
click at [345, 197] on button at bounding box center [341, 194] width 16 height 15
click at [55, 89] on span "My Dashboard" at bounding box center [78, 91] width 93 height 8
